Goal: Task Accomplishment & Management: Manage account settings

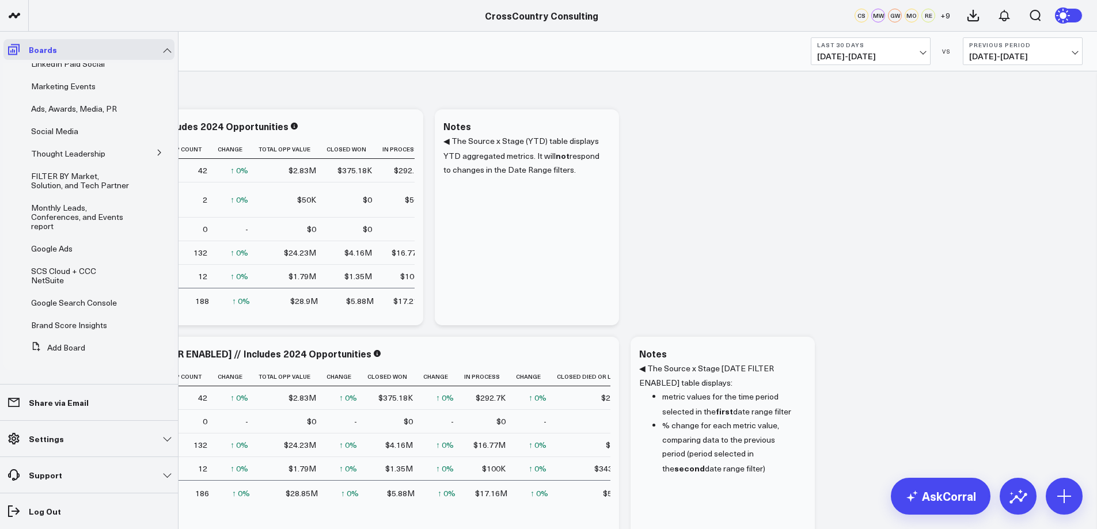
scroll to position [189, 0]
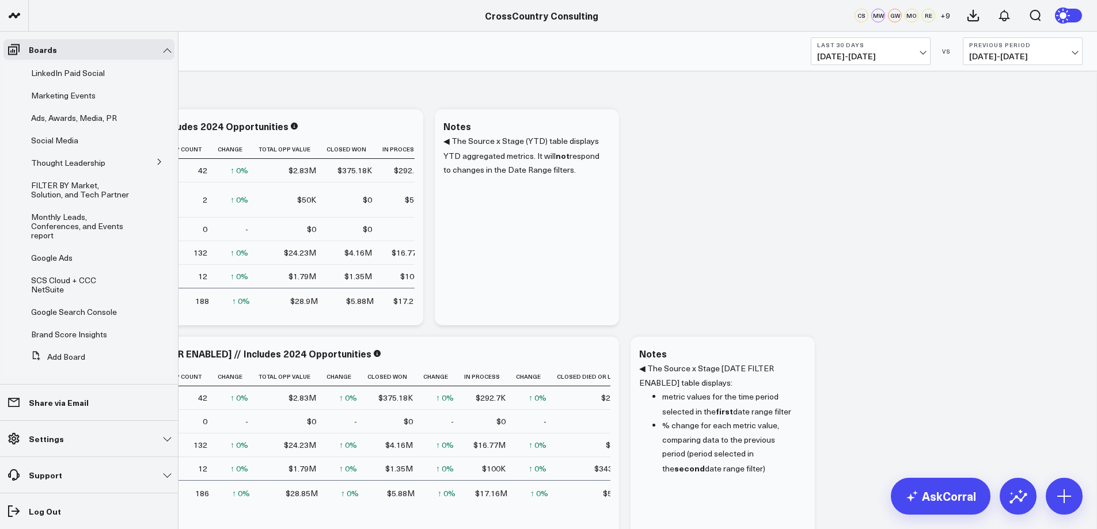
click at [160, 438] on link "Settings" at bounding box center [88, 438] width 171 height 21
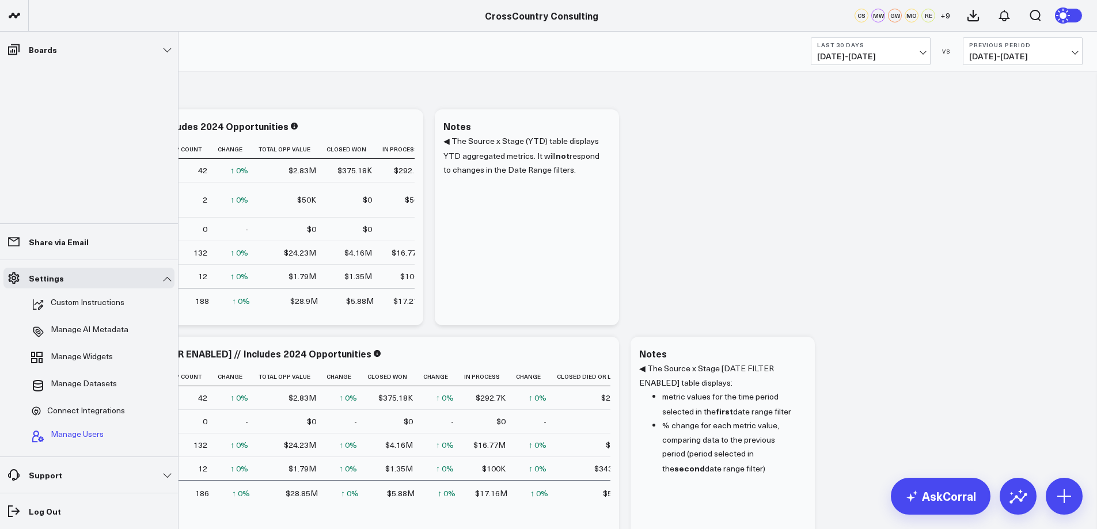
click at [88, 433] on span "Manage Users" at bounding box center [77, 437] width 53 height 14
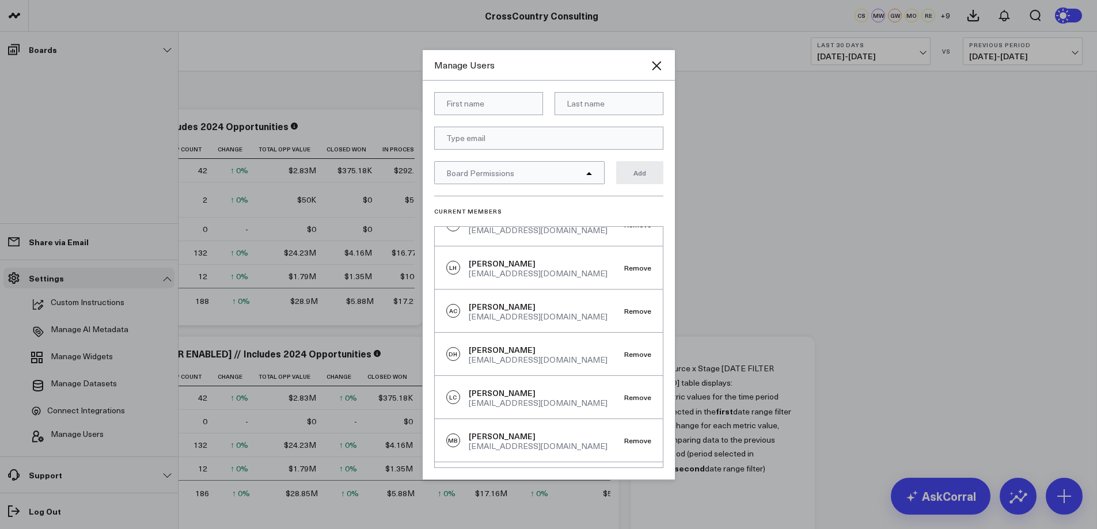
scroll to position [304, 0]
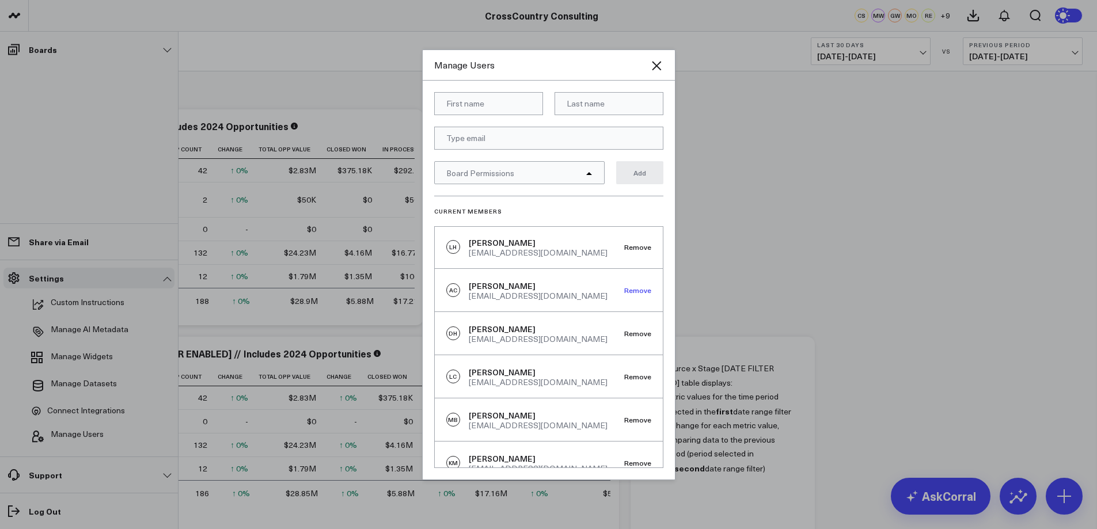
click at [631, 294] on button "Remove" at bounding box center [637, 290] width 27 height 8
click at [628, 294] on button "Remove" at bounding box center [637, 290] width 27 height 8
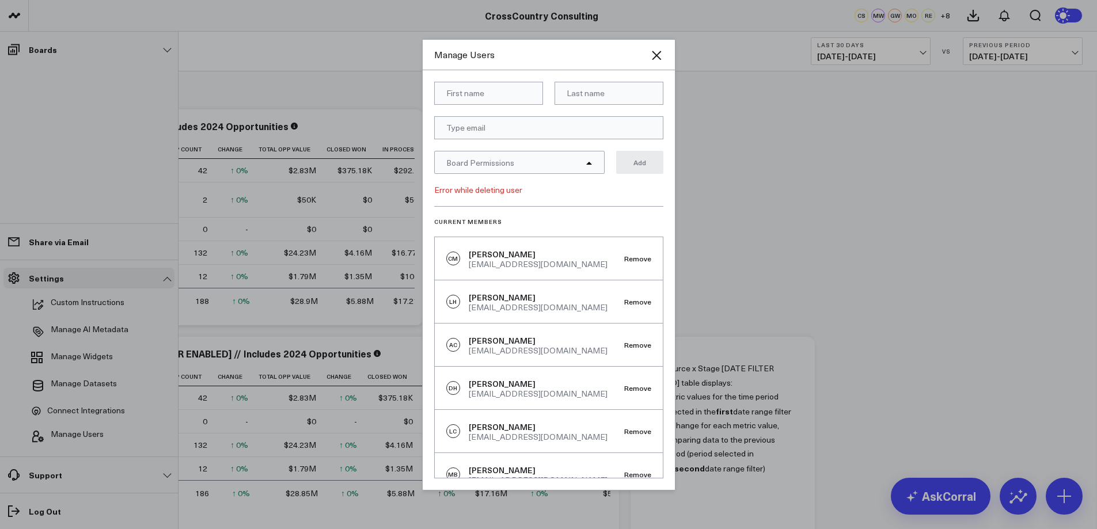
scroll to position [260, 0]
click at [634, 348] on button "Remove" at bounding box center [637, 344] width 27 height 8
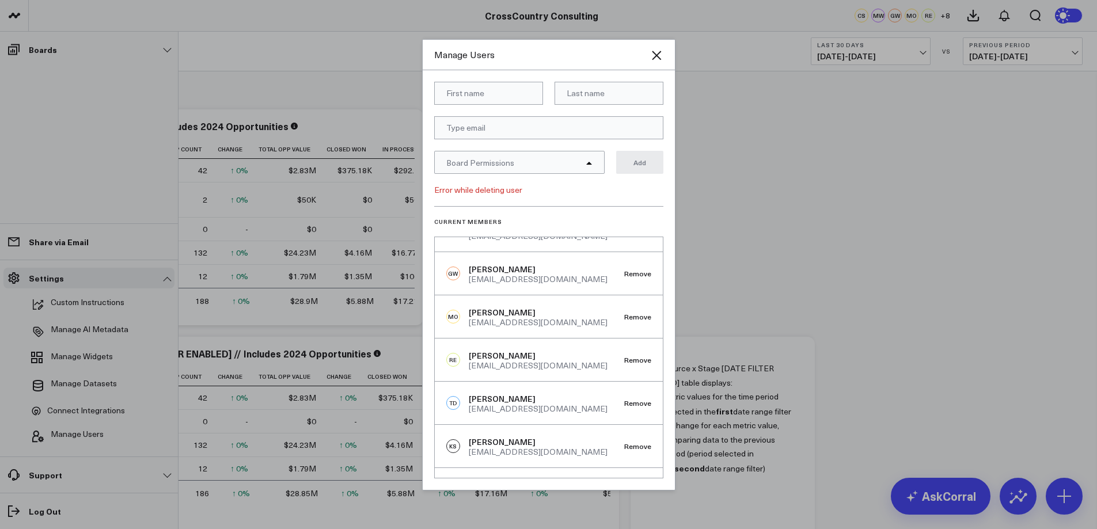
scroll to position [0, 0]
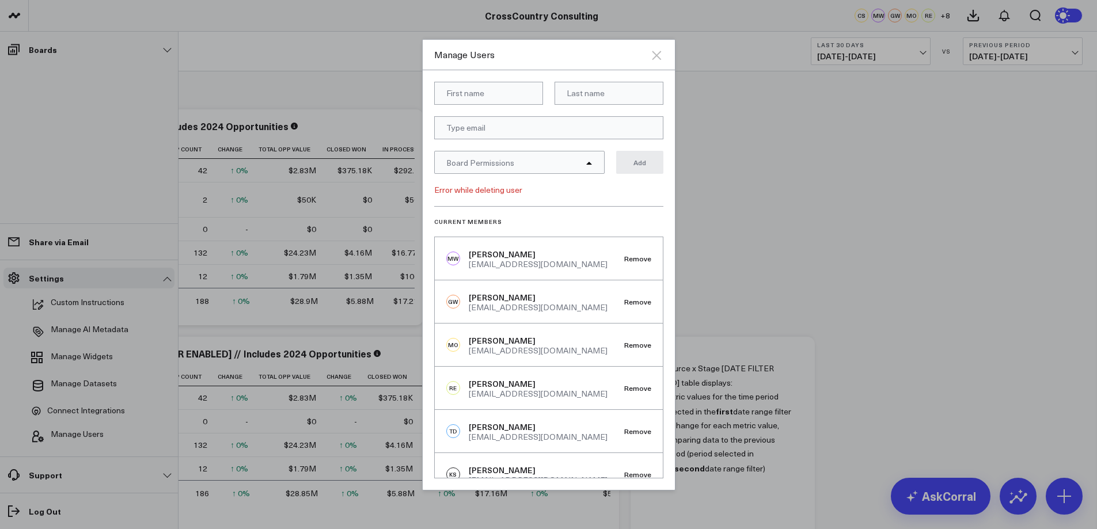
click at [661, 55] on icon "Close" at bounding box center [657, 55] width 14 height 14
